Goal: Task Accomplishment & Management: Use online tool/utility

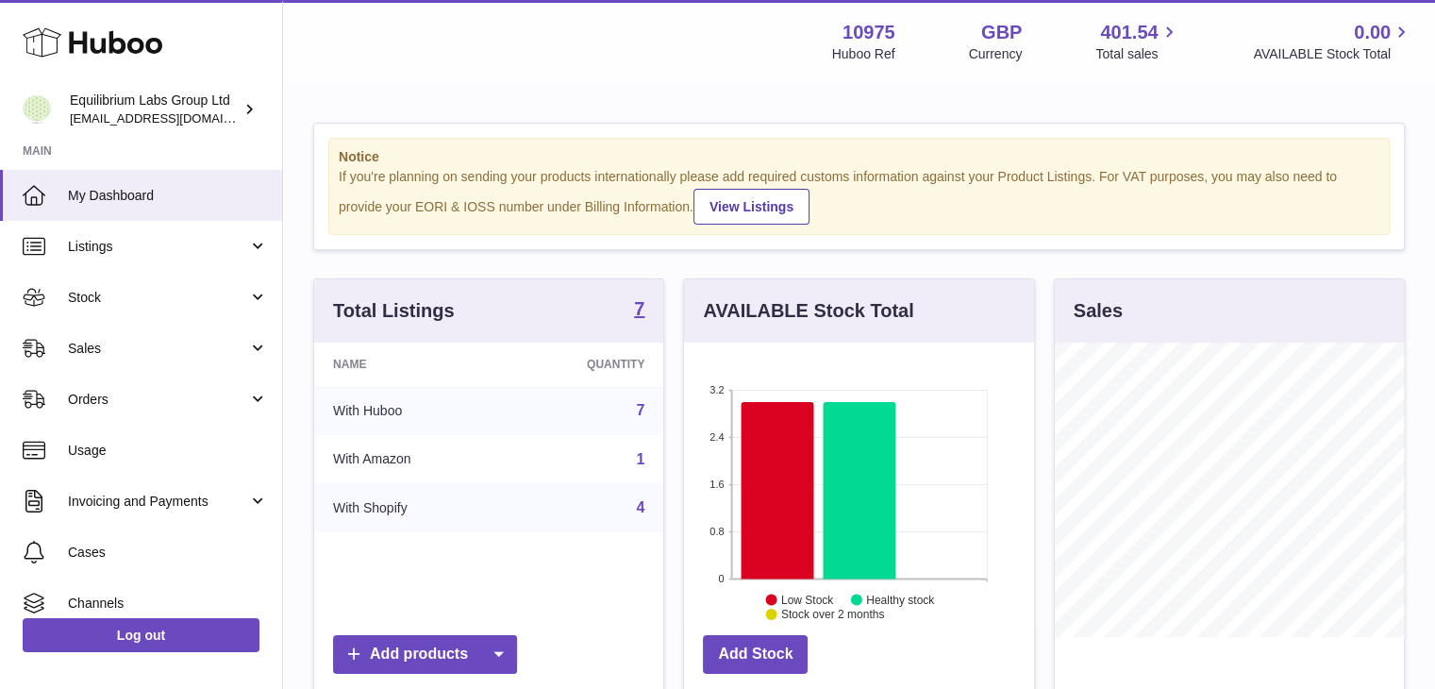
scroll to position [294, 354]
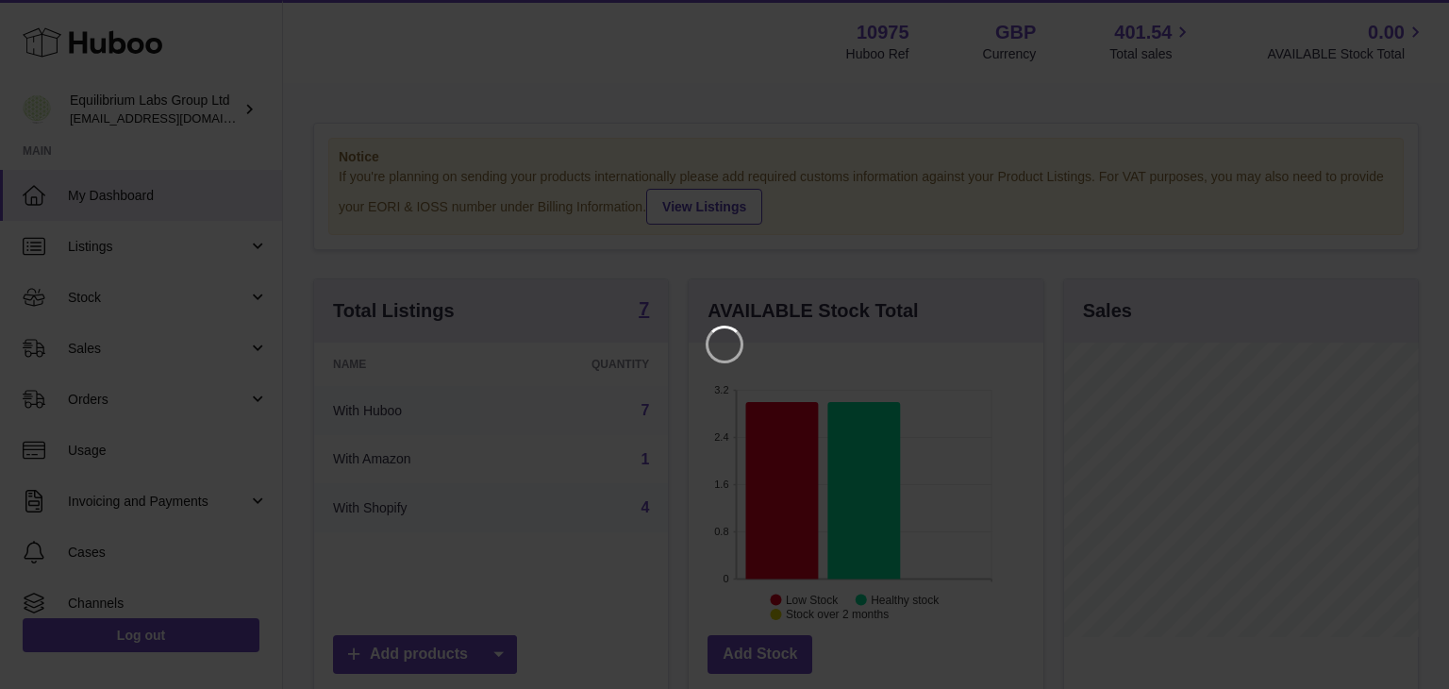
click at [142, 341] on iframe at bounding box center [724, 344] width 1373 height 613
click at [1390, 14] on icon "Close" at bounding box center [1399, 17] width 23 height 23
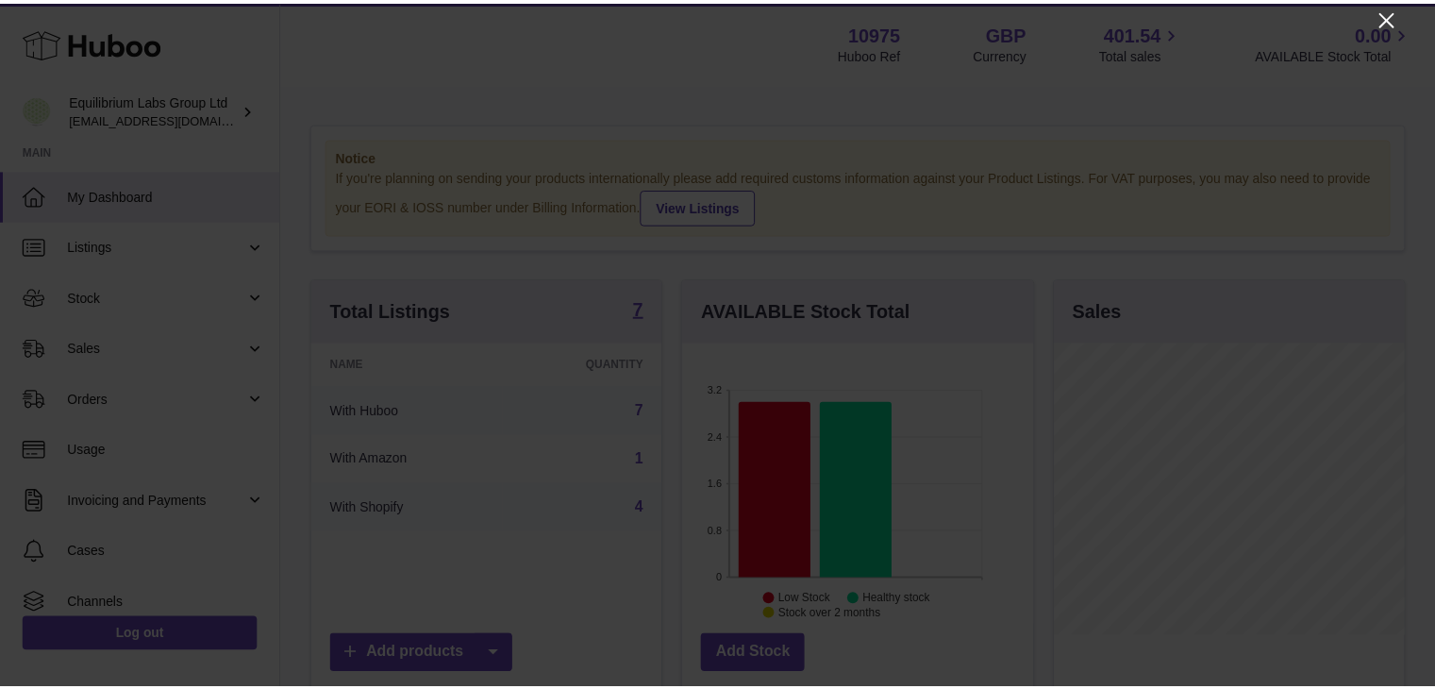
scroll to position [942927, 942872]
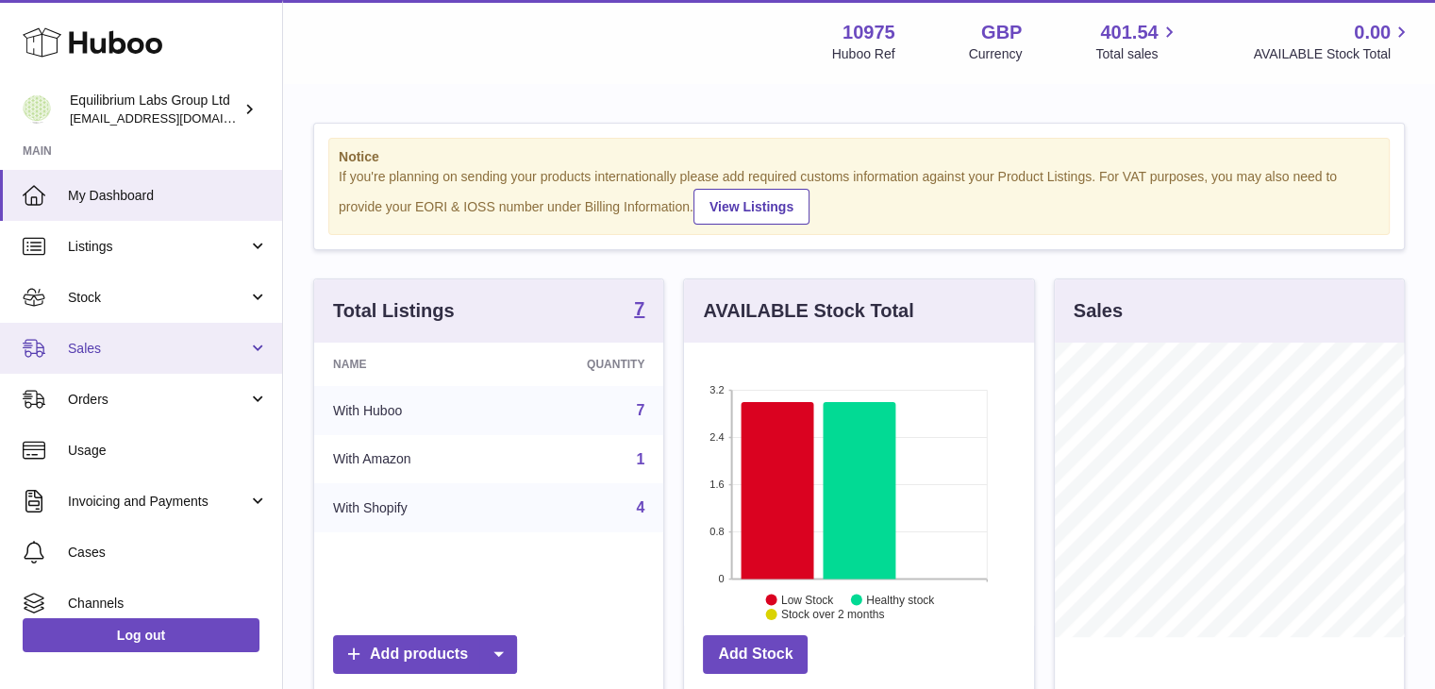
click at [117, 348] on span "Sales" at bounding box center [158, 349] width 180 height 18
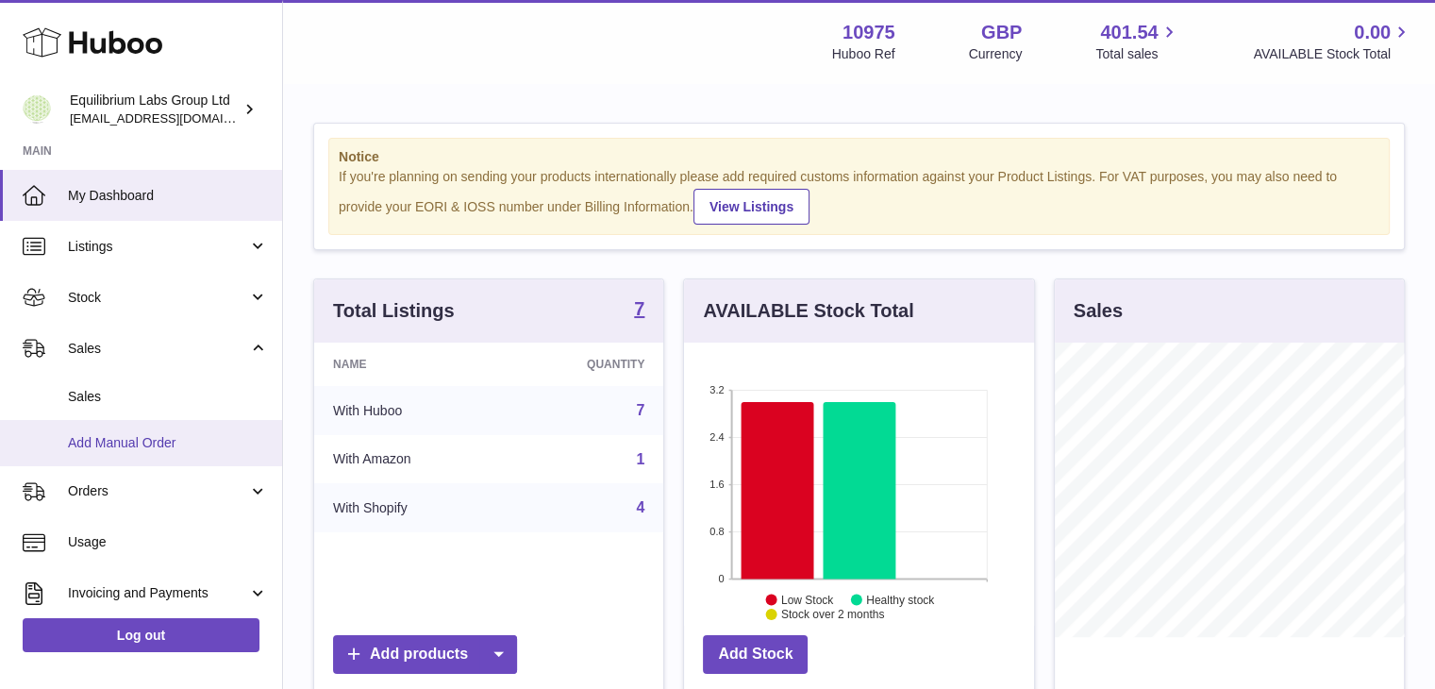
click at [107, 423] on link "Add Manual Order" at bounding box center [141, 443] width 282 height 46
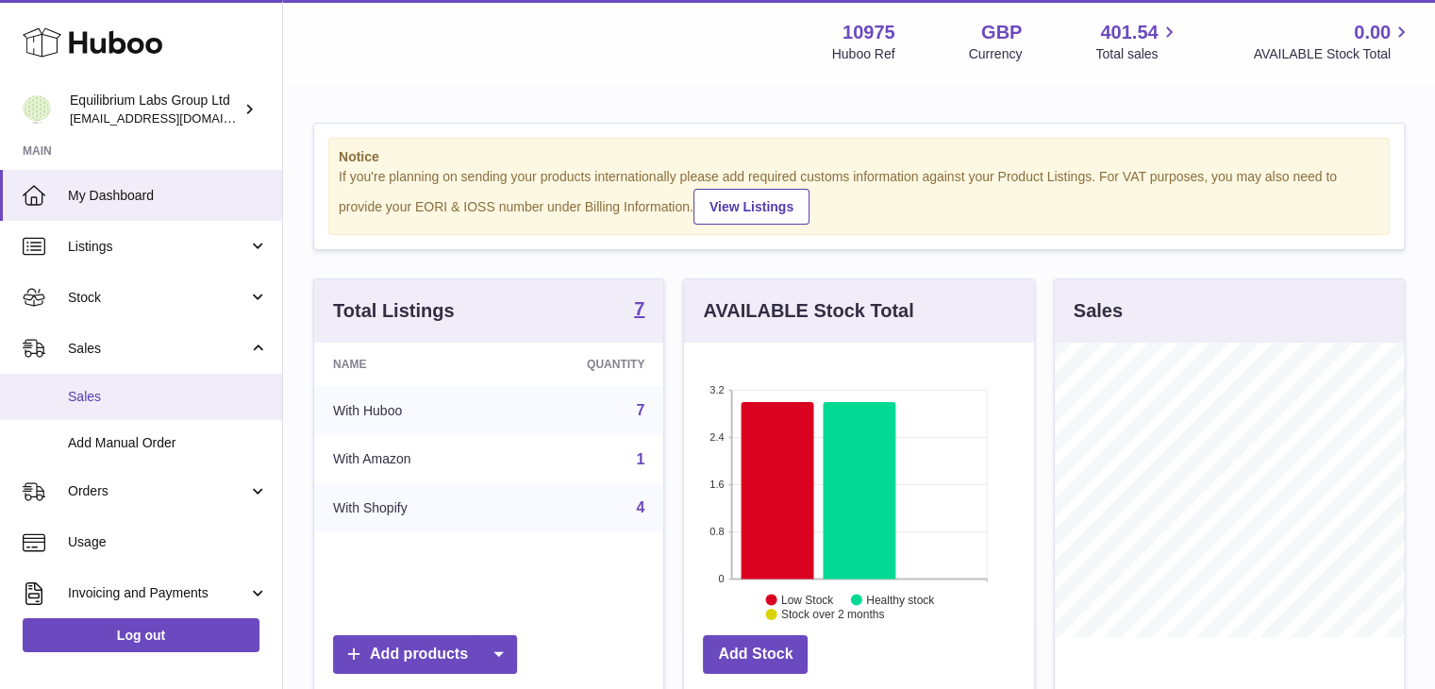
click at [118, 393] on span "Sales" at bounding box center [168, 397] width 200 height 18
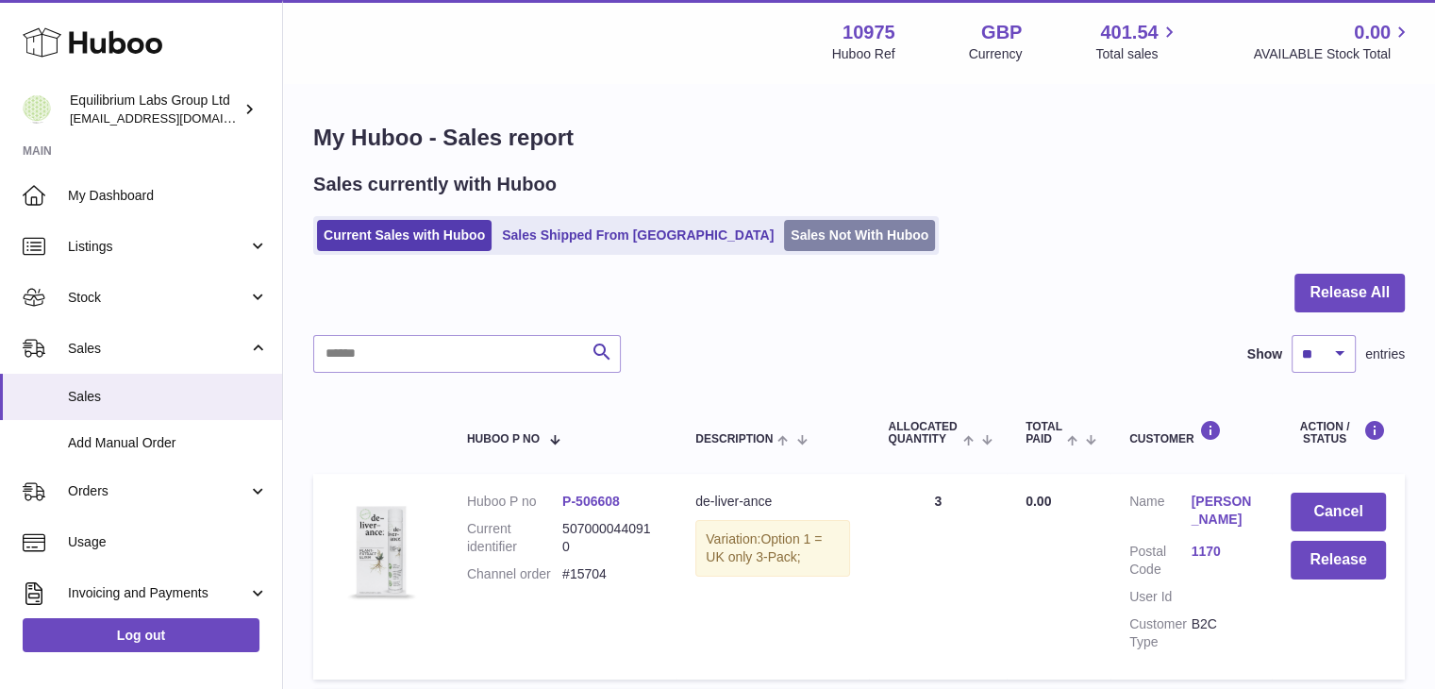
click at [784, 241] on link "Sales Not With Huboo" at bounding box center [859, 235] width 151 height 31
